Goal: Information Seeking & Learning: Learn about a topic

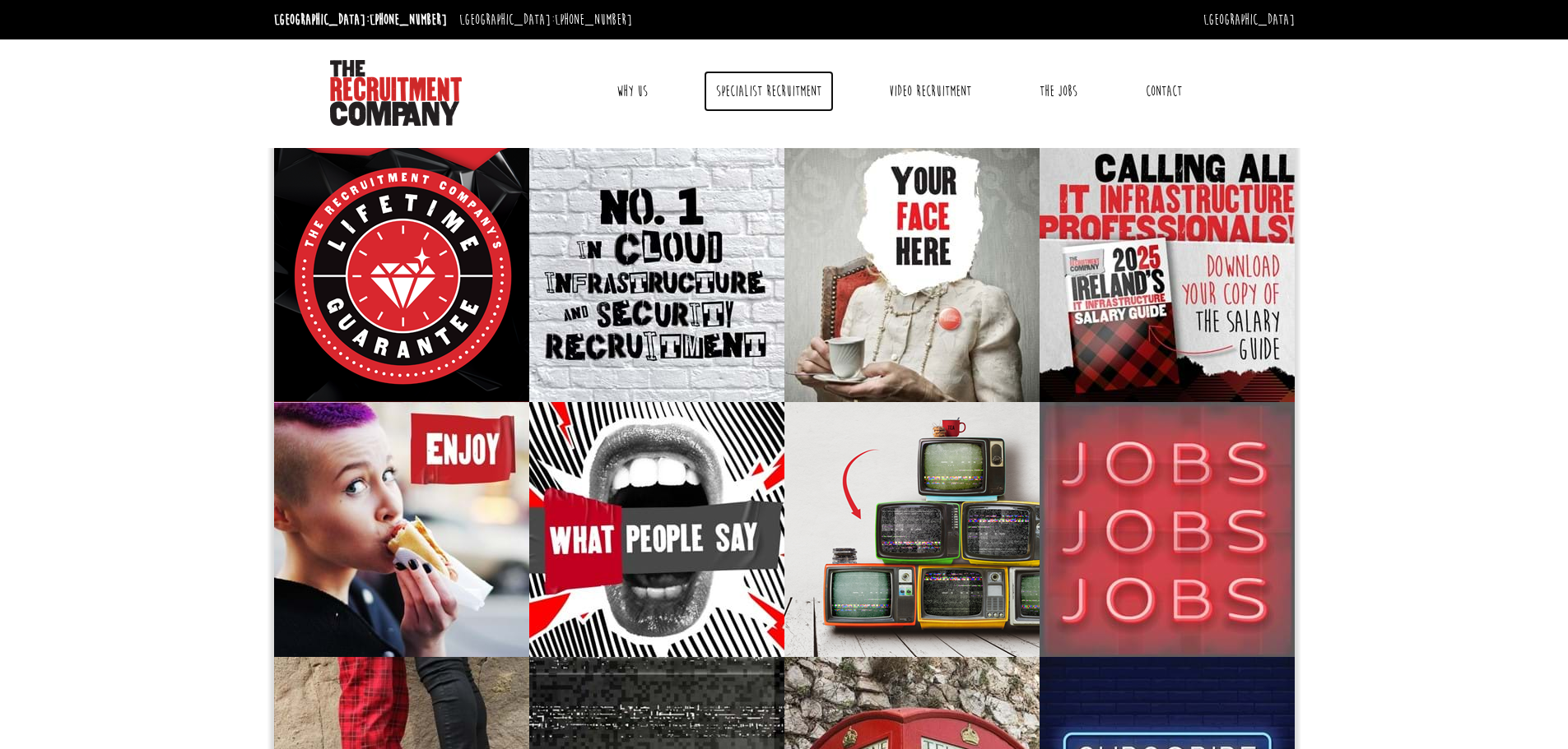
click at [745, 106] on link "Specialist Recruitment" at bounding box center [769, 92] width 130 height 41
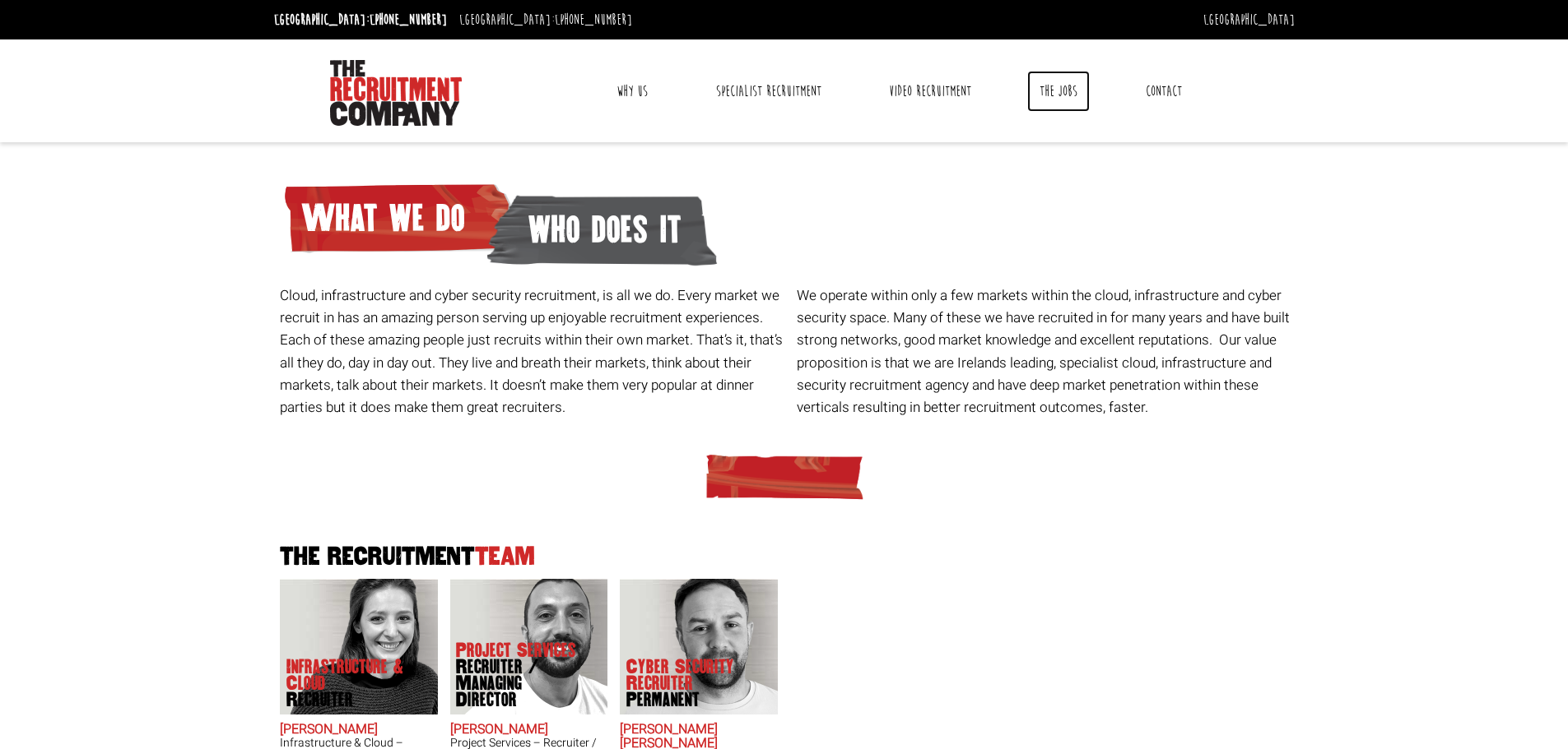
click at [1052, 101] on link "The Jobs" at bounding box center [1058, 92] width 62 height 41
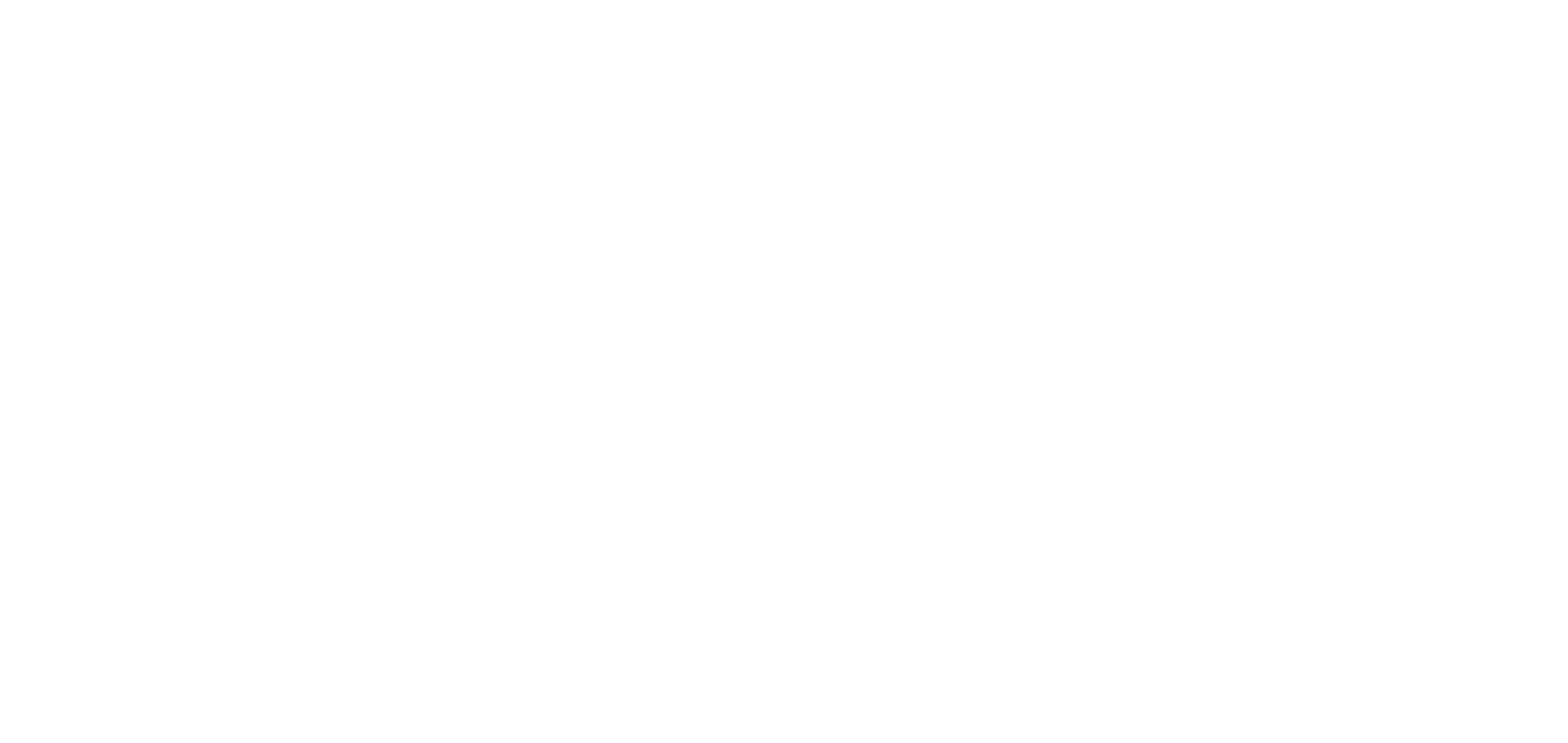
select select "[GEOGRAPHIC_DATA]"
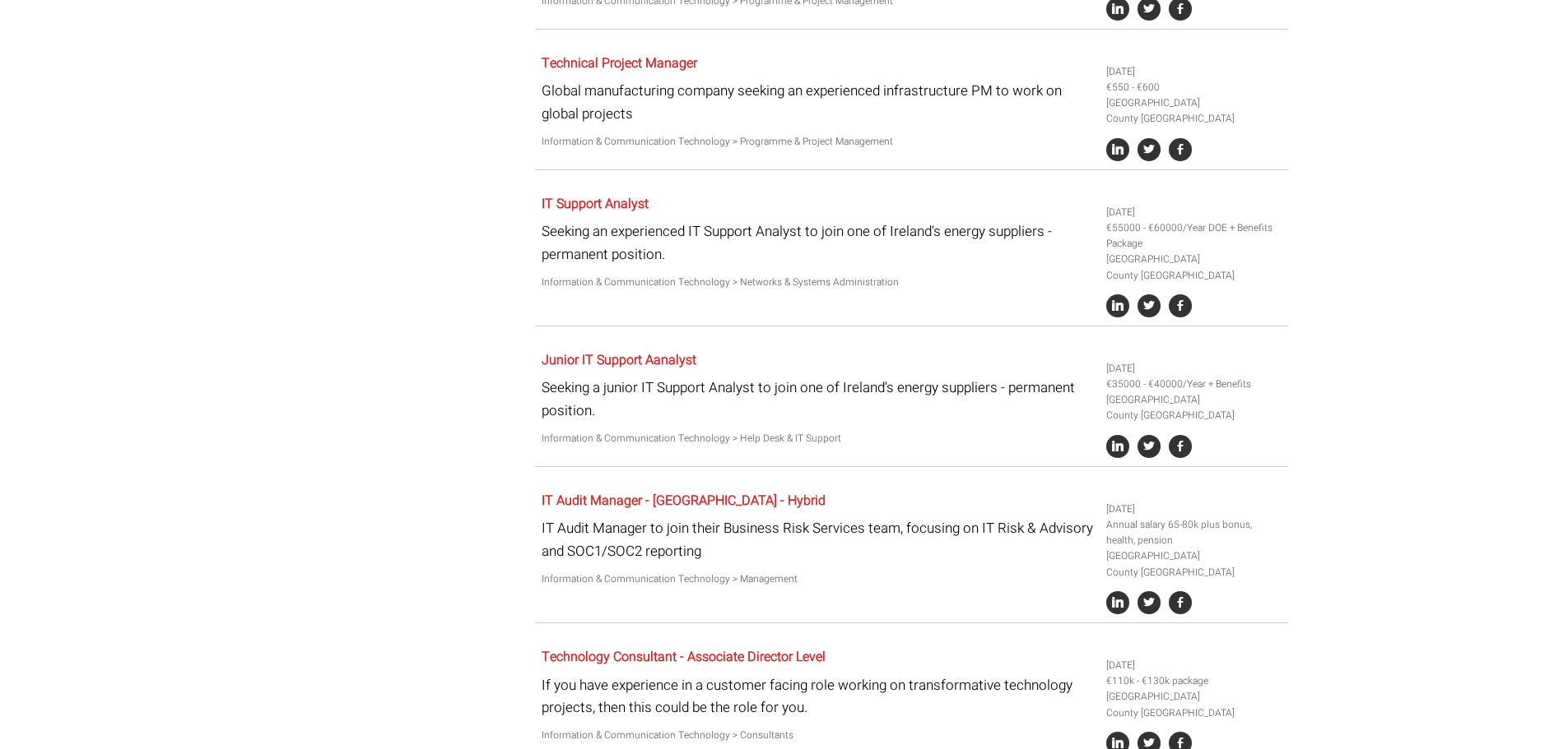
scroll to position [1047, 0]
